Goal: Task Accomplishment & Management: Use online tool/utility

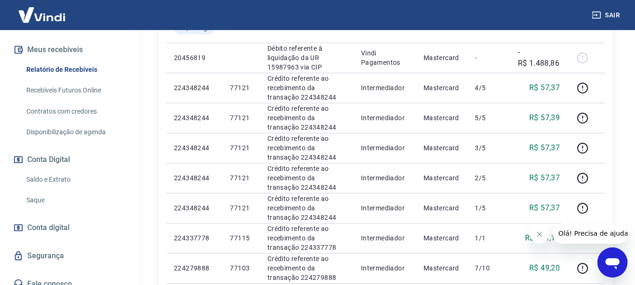
scroll to position [215, 0]
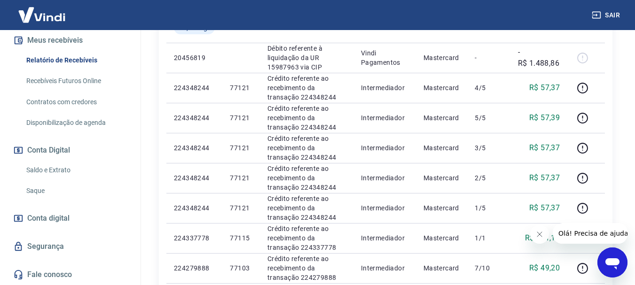
click at [48, 184] on link "Saque" at bounding box center [76, 190] width 107 height 19
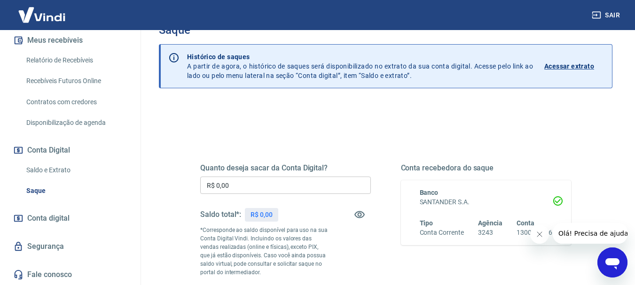
scroll to position [47, 0]
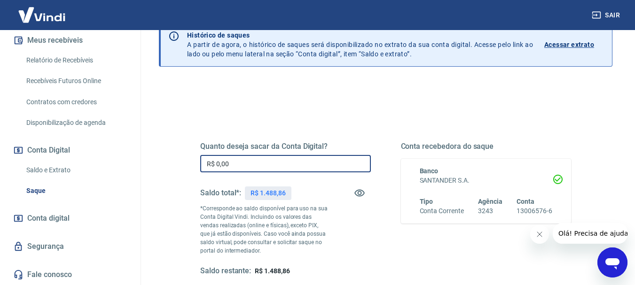
click at [316, 164] on input "R$ 0,00" at bounding box center [285, 163] width 170 height 17
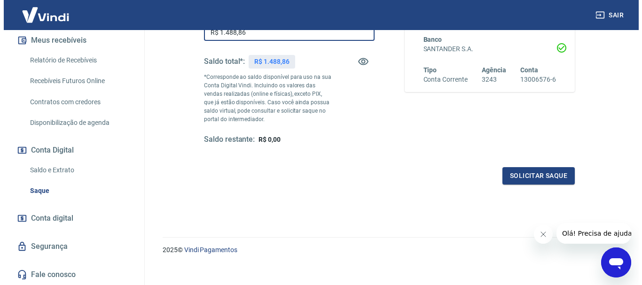
scroll to position [188, 0]
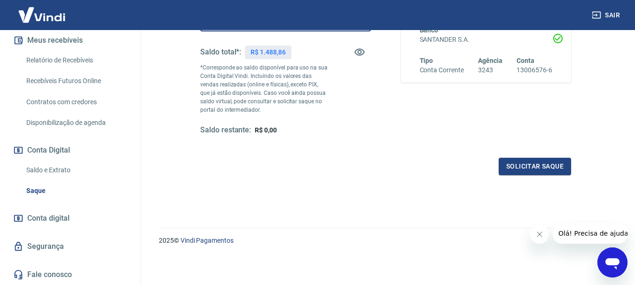
type input "R$ 1.488,86"
click at [535, 157] on div "Quanto deseja sacar da Conta Digital? R$ 1.488,86 ​ Saldo total*: R$ 1.488,86 *…" at bounding box center [385, 76] width 371 height 197
click at [535, 159] on button "Solicitar saque" at bounding box center [534, 166] width 72 height 17
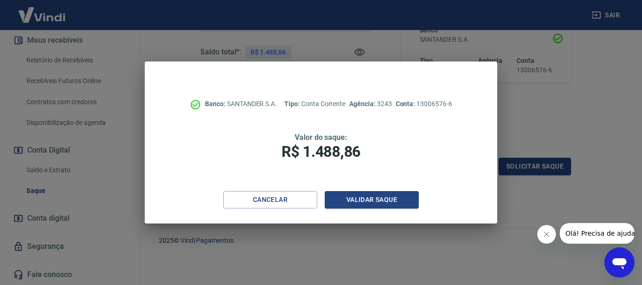
click at [373, 189] on div "Banco: SANTANDER S.A. Tipo: Conta Corrente Agência: 3243 Conta: 13006576-6 Valo…" at bounding box center [321, 127] width 352 height 130
click at [373, 202] on button "Validar saque" at bounding box center [372, 199] width 94 height 17
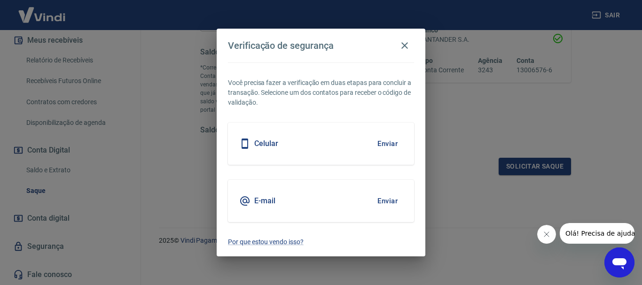
click at [383, 141] on button "Enviar" at bounding box center [387, 144] width 31 height 20
click at [381, 144] on button "Enviar" at bounding box center [387, 144] width 31 height 20
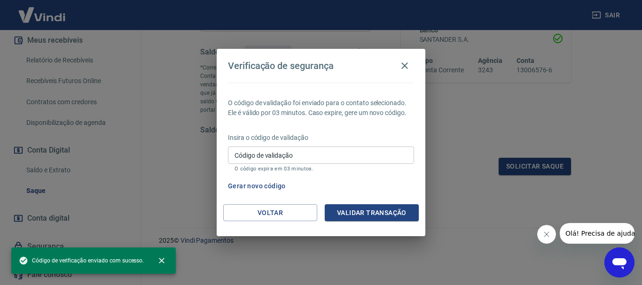
click at [337, 155] on input "Código de validação" at bounding box center [321, 155] width 186 height 17
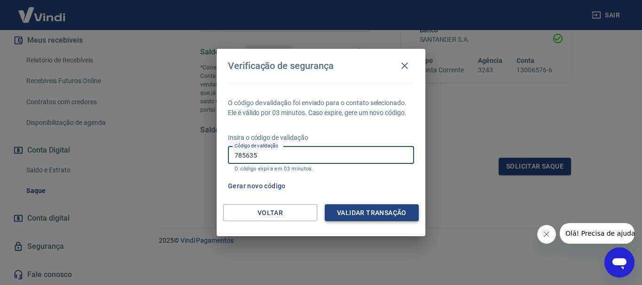
type input "785635"
click at [382, 211] on button "Validar transação" at bounding box center [372, 212] width 94 height 17
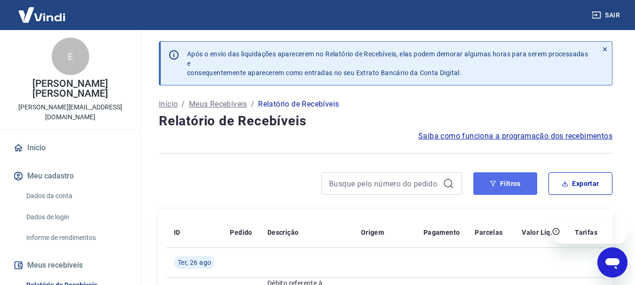
click at [524, 181] on button "Filtros" at bounding box center [505, 183] width 64 height 23
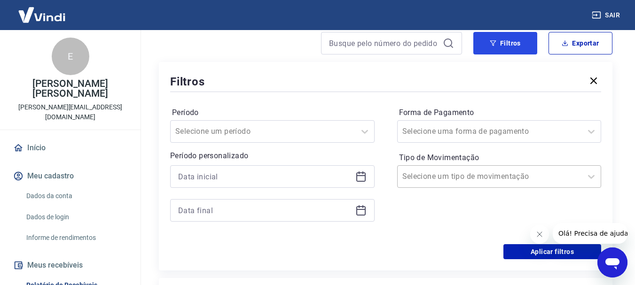
scroll to position [141, 0]
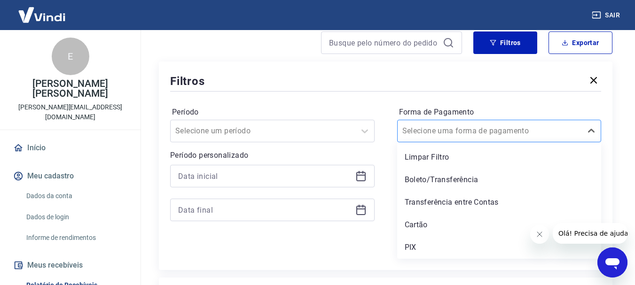
click at [436, 127] on input "Forma de Pagamento" at bounding box center [449, 130] width 95 height 11
click at [426, 244] on div "PIX" at bounding box center [499, 247] width 204 height 19
click at [542, 235] on icon "Fechar mensagem da empresa" at bounding box center [539, 235] width 8 height 8
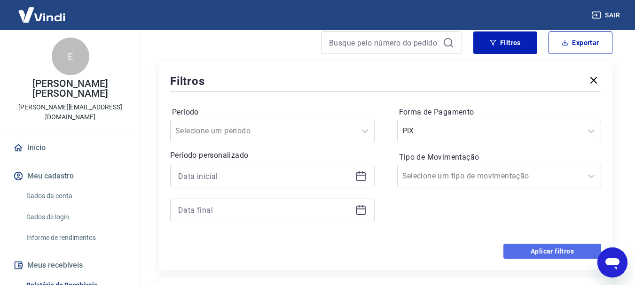
click at [524, 250] on button "Aplicar filtros" at bounding box center [552, 251] width 98 height 15
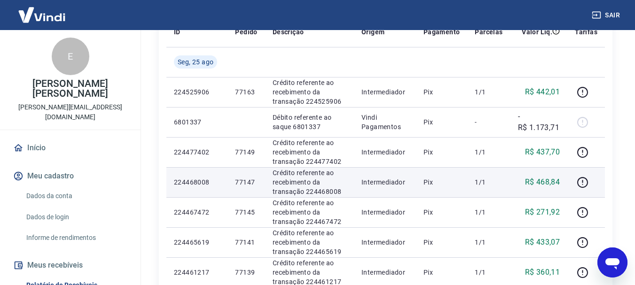
scroll to position [188, 0]
